Goal: Information Seeking & Learning: Learn about a topic

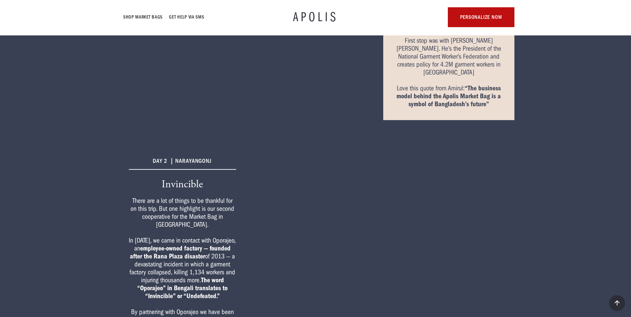
scroll to position [325, 0]
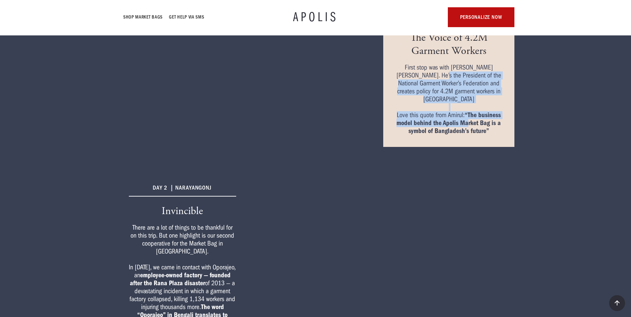
drag, startPoint x: 422, startPoint y: 83, endPoint x: 467, endPoint y: 120, distance: 58.8
click at [468, 121] on div "First stop was with [PERSON_NAME] [PERSON_NAME]. He’s the President of the Nati…" at bounding box center [448, 100] width 107 height 72
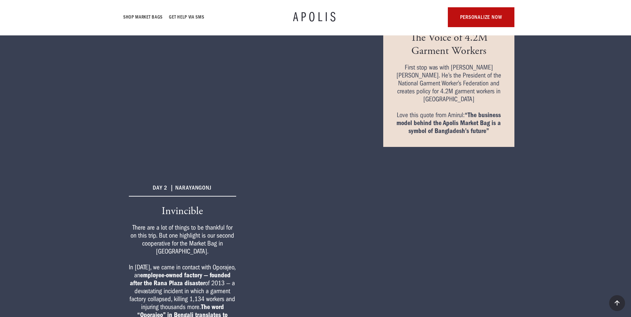
click at [447, 112] on div "First stop was with [PERSON_NAME] [PERSON_NAME]. He’s the President of the Nati…" at bounding box center [448, 100] width 107 height 72
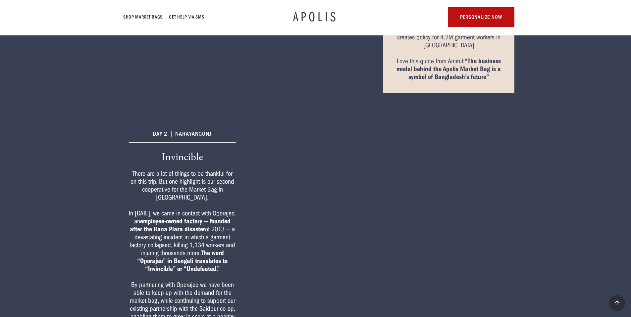
scroll to position [460, 0]
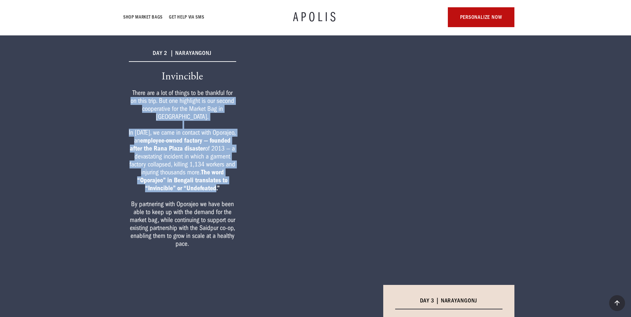
drag, startPoint x: 215, startPoint y: 186, endPoint x: 121, endPoint y: 105, distance: 124.1
click at [220, 140] on strong "employee-owned factory — founded after the Rana Plaza disaster" at bounding box center [180, 145] width 101 height 16
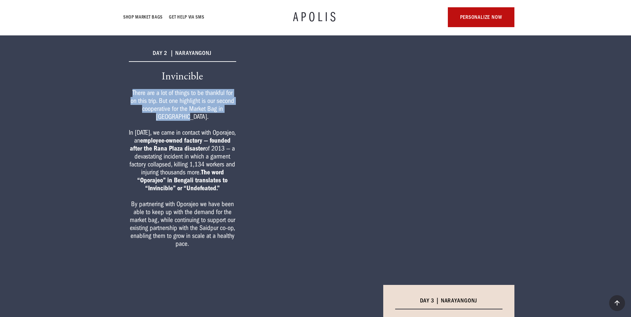
drag, startPoint x: 229, startPoint y: 116, endPoint x: 102, endPoint y: 105, distance: 127.4
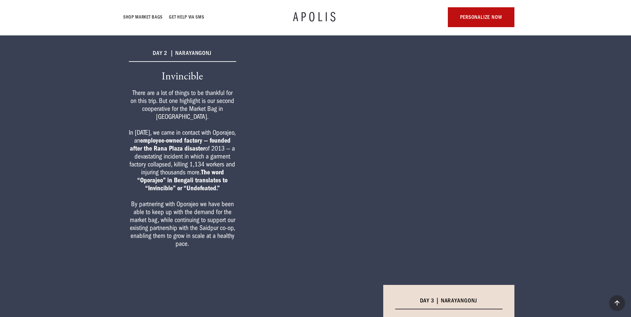
click at [205, 117] on div "There are a lot of things to be thankful for on this trip. But one highlight is…" at bounding box center [182, 168] width 107 height 159
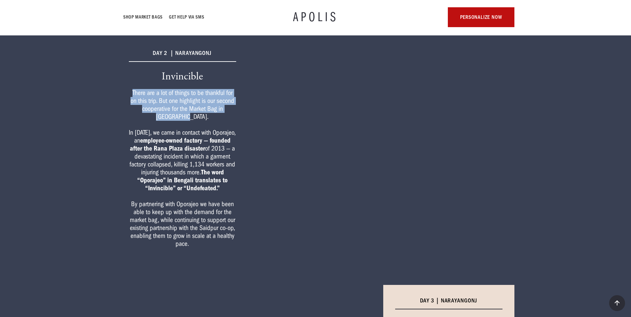
drag, startPoint x: 209, startPoint y: 120, endPoint x: 120, endPoint y: 87, distance: 94.8
click at [118, 87] on div "Day 2 | [PERSON_NAME] Invincible There are a lot of things to be thankful for o…" at bounding box center [182, 148] width 131 height 223
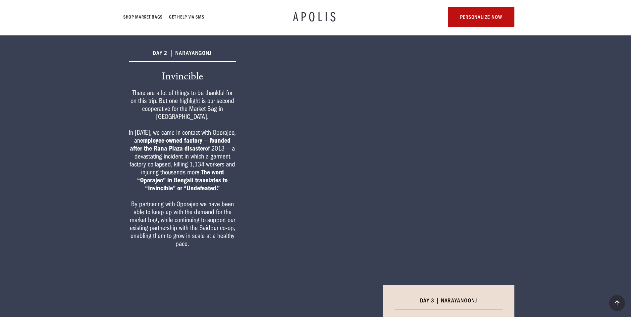
click at [186, 100] on div "There are a lot of things to be thankful for on this trip. But one highlight is…" at bounding box center [182, 168] width 107 height 159
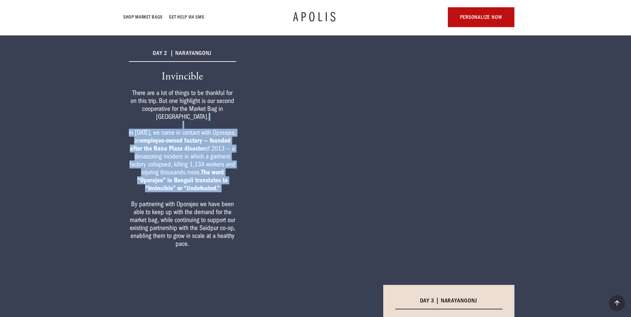
drag, startPoint x: 243, startPoint y: 194, endPoint x: 195, endPoint y: 151, distance: 63.8
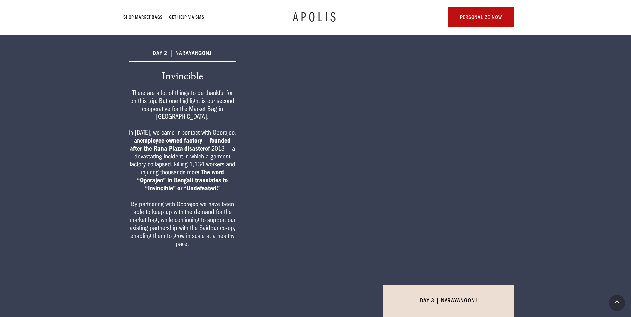
click at [222, 157] on div "There are a lot of things to be thankful for on this trip. But one highlight is…" at bounding box center [182, 168] width 107 height 159
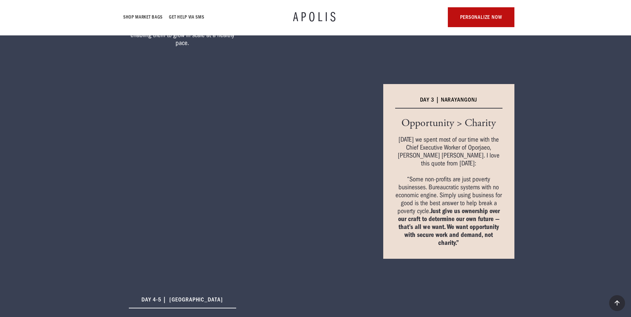
scroll to position [735, 0]
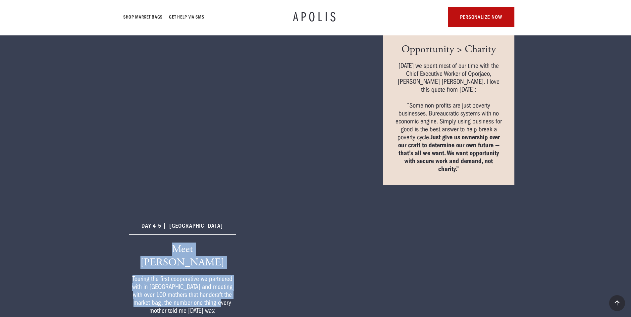
drag, startPoint x: 209, startPoint y: 284, endPoint x: 160, endPoint y: 253, distance: 57.5
click at [129, 243] on div "Meet [PERSON_NAME] Touring the first cooperative we partnered with in [GEOGRAPH…" at bounding box center [182, 307] width 107 height 128
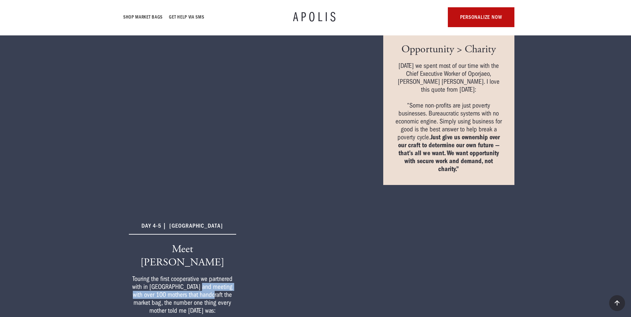
click at [202, 275] on div "Touring the first cooperative we partnered with in [GEOGRAPHIC_DATA] and meetin…" at bounding box center [182, 322] width 107 height 95
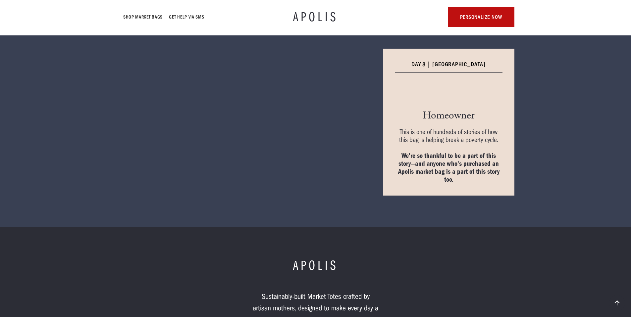
scroll to position [1530, 0]
